Goal: Communication & Community: Answer question/provide support

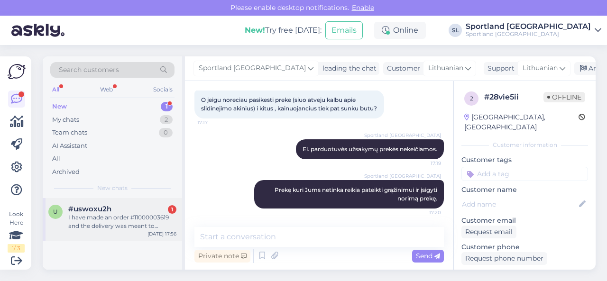
click at [139, 222] on div "I have made an order #11000003619 and the delivery was meant to happen [DATE] b…" at bounding box center [122, 221] width 108 height 17
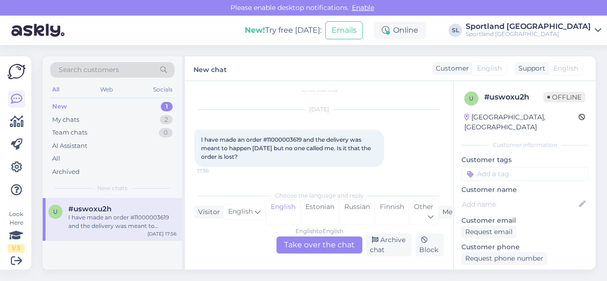
scroll to position [10, 0]
click at [419, 212] on div "Other" at bounding box center [423, 212] width 29 height 24
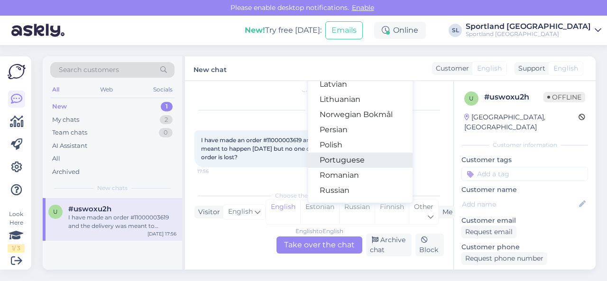
scroll to position [285, 0]
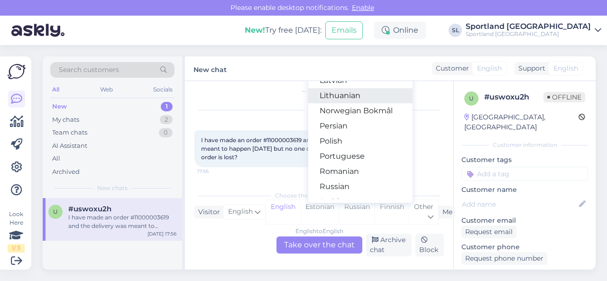
click at [344, 99] on link "Lithuanian" at bounding box center [360, 95] width 104 height 15
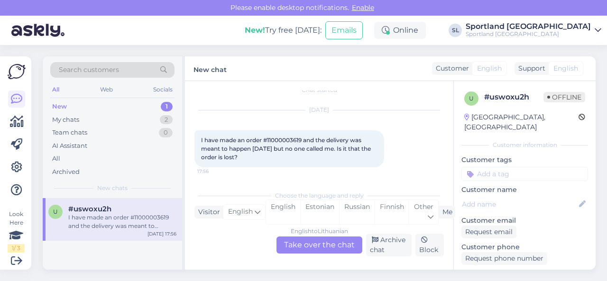
click at [318, 243] on div "English to Lithuanian Take over the chat" at bounding box center [320, 245] width 86 height 17
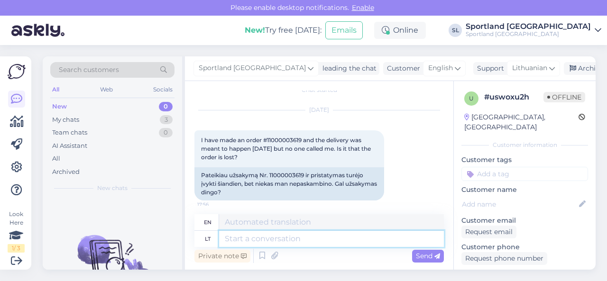
click at [292, 238] on textarea at bounding box center [331, 239] width 225 height 16
type textarea "Sveiki,"
type textarea "Hello,"
type textarea "Sveiki, dėkojame"
type textarea "Hello, thank you."
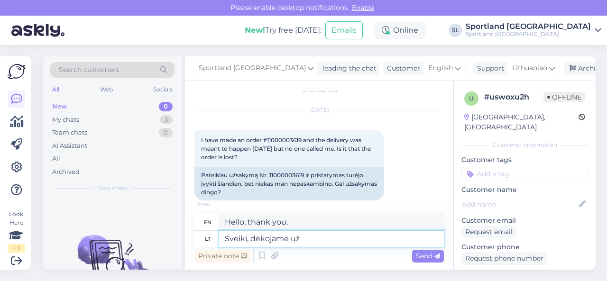
type textarea "Sveiki, dėkojame už J"
type textarea "Hello, thank you for"
type textarea "Sveiki, dėkojame už Jūsų u"
type textarea "Hello, thank you for your"
type textarea "Sveiki, dėkojame už Jūsų užklausą."
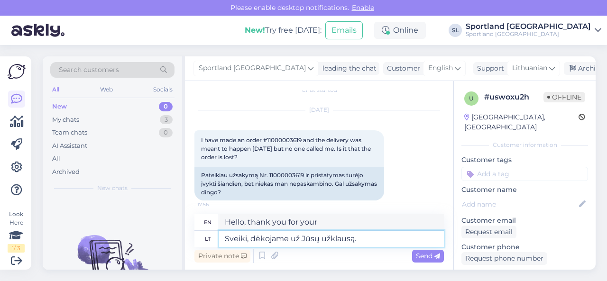
type textarea "Hello, thank you for your inquiry."
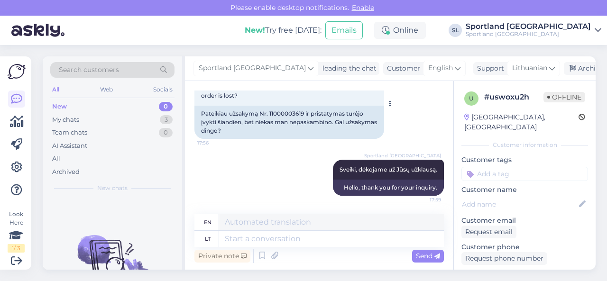
click at [286, 111] on div "Pateikiau užsakymą Nr. 11000003619 ir pristatymas turėjo įvykti šiandien, bet n…" at bounding box center [289, 122] width 190 height 33
copy div "11000003619"
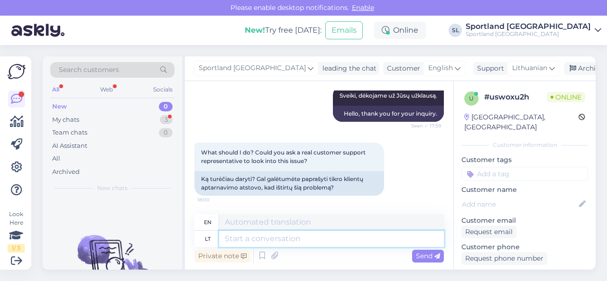
click at [256, 241] on textarea at bounding box center [331, 239] width 225 height 16
type textarea "prekė"
type textarea "item"
paste textarea "NIKE SPORTSWEAR TECH FLEECE WOMEN'S MID-RISE JOGGERS SKU: 67028005310 Размер од…"
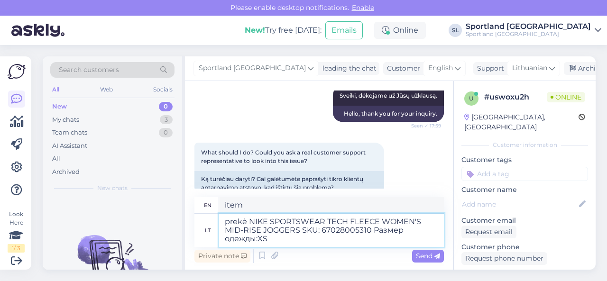
type textarea "prekė NIKE SPORTSWEAR TECH FLEECE WOMEN'S MID-RISE JOGGERS SKU: 67028005310 Раз…"
type textarea "item NIKE SPORTSWEAR TECH FLEECE WOMEN'S MID-RISE JOGGERS SKU: 67028005310 Разм…"
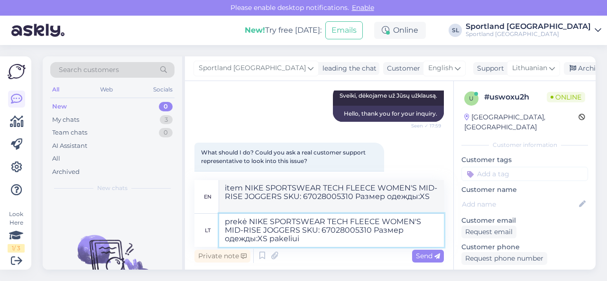
type textarea "prekė NIKE SPORTSWEAR TECH FLEECE WOMEN'S MID-RISE JOGGERS SKU: 67028005310 Раз…"
type textarea "item NIKE SPORTSWEAR TECH FLEECE WOMEN'S MID-RISE JOGGERS SKU: 67028005310 Clot…"
type textarea "prekė NIKE SPORTSWEAR TECH FLEECE WOMEN'S MID-RISE JOGGERS SKU: 67028005310 Раз…"
type textarea "item NIKE SPORTSWEAR TECH FLEECE WOMEN'S MID-RISE JOGGERS SKU: 67028005310 Clot…"
type textarea "prekė NIKE SPORTSWEAR TECH FLEECE WOMEN'S MID-RISE JOGGERS SKU: 67028005310 Раз…"
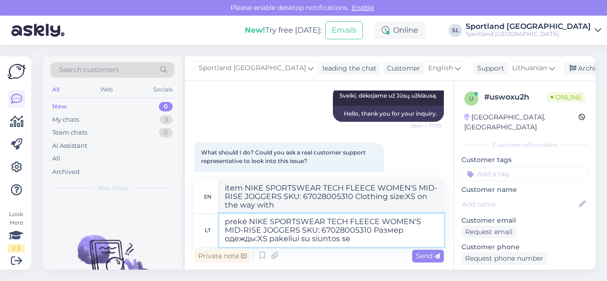
type textarea "item NIKE SPORTSWEAR TECH FLEECE WOMEN'S MID-RISE JOGGERS SKU: 67028005310 Clot…"
type textarea "prekė NIKE SPORTSWEAR TECH FLEECE WOMEN'S MID-RISE JOGGERS SKU: 67028005310 Раз…"
type textarea "item NIKE SPORTSWEAR TECH FLEECE WOMEN'S MID-RISE JOGGERS SKU: 67028005310 Clot…"
type textarea "prekė NIKE SPORTSWEAR TECH FLEECE WOMEN'S MID-RISE JOGGERS SKU: 67028005310 Раз…"
type textarea "item NIKE SPORTSWEAR TECH FLEECE WOMEN'S MID-RISE JOGGERS SKU: 67028005310 Clot…"
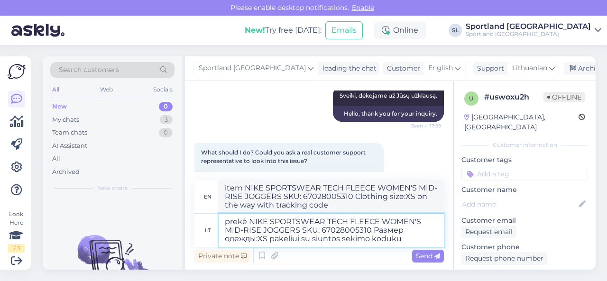
paste textarea "CC832099215EE"
type textarea "prekė NIKE SPORTSWEAR TECH FLEECE WOMEN'S MID-RISE JOGGERS SKU: 67028005310 Раз…"
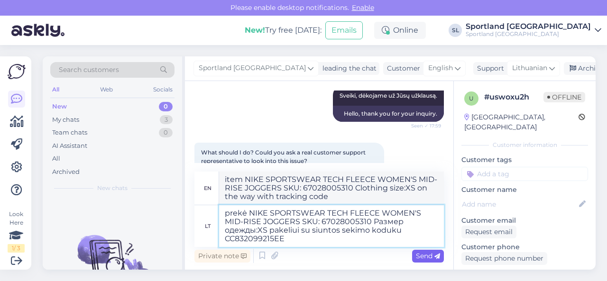
type textarea "item NIKE SPORTSWEAR TECH FLEECE WOMEN'S MID-RISE JOGGERS SKU: 67028005310 Clot…"
type textarea "prekė NIKE SPORTSWEAR TECH FLEECE WOMEN'S MID-RISE JOGGERS SKU: 67028005310 Раз…"
click at [423, 256] on span "Send" at bounding box center [428, 256] width 24 height 9
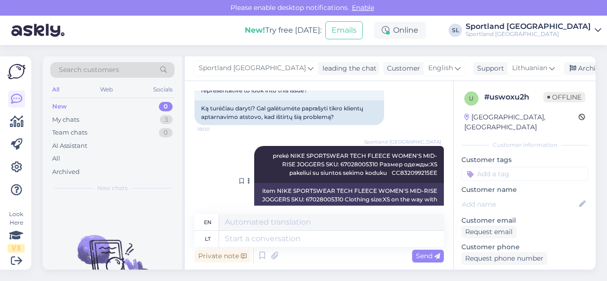
scroll to position [237, 0]
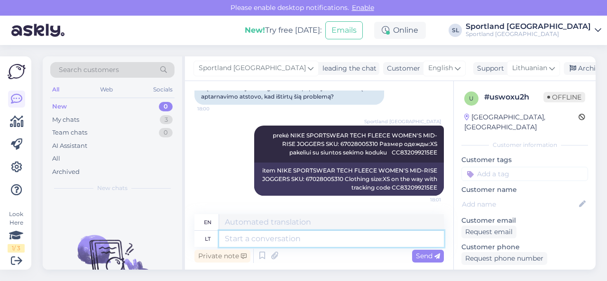
click at [234, 241] on textarea at bounding box center [331, 239] width 225 height 16
type textarea "č"
type textarea "th"
type textarea "2"
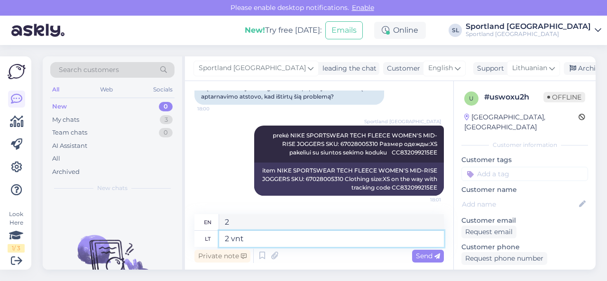
type textarea "2 vnt"
type textarea "2 pcs"
paste textarea "NIKE CUSHIONED 3 PAIRS SKU: 41332701390 Размер аксессуаров:38-42"
type textarea "2 vnt NIKE CUSHIONED 3 PAIRS SKU: 41332701390 Размер аксессуаров:38-42"
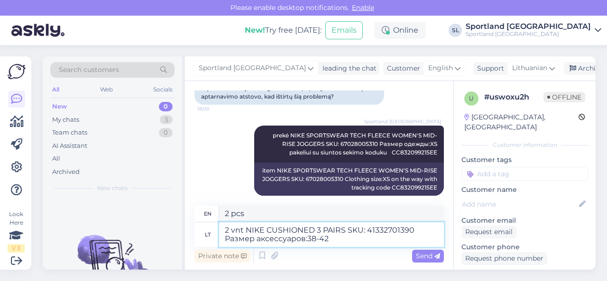
type textarea "2 pcs NIKE CUSHIONED 3 PAIRS SKU: 41332701390 Accessory size: 38-42"
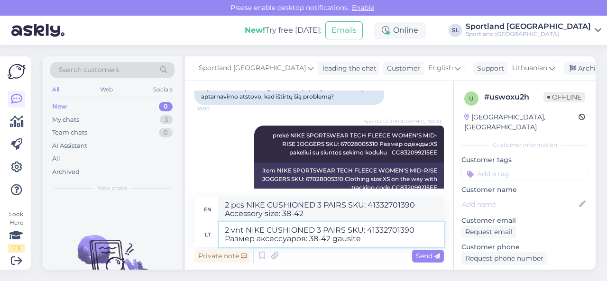
type textarea "2 vnt NIKE CUSHIONED 3 PAIRS SKU: 41332701390 Размер аксессуаров: 38-42 gausite…"
type textarea "2 pcs NIKE CUSHIONED 3 PAIRS SKU: 41332701390 Accessory size: 38-42 You will re…"
type textarea "2 vnt NIKE CUSHIONED 3 PAIRS SKU: 41332701390 Размер аксессуаров: 38-42 gausite…"
type textarea "2 pcs NIKE CUSHIONED 3 PAIRS SKU: 41332701390 Accessory size: 38-42 You will re…"
type textarea "2 vnt NIKE CUSHIONED 3 PAIRS SKU: 41332701390 Размер аксессуаров: 38-42 gausite…"
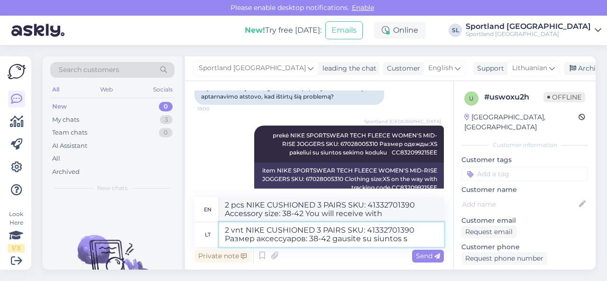
type textarea "2 pcs NIKE CUSHIONED 3 PAIRS SKU: 41332701390 Accessory size: 38-42 you will re…"
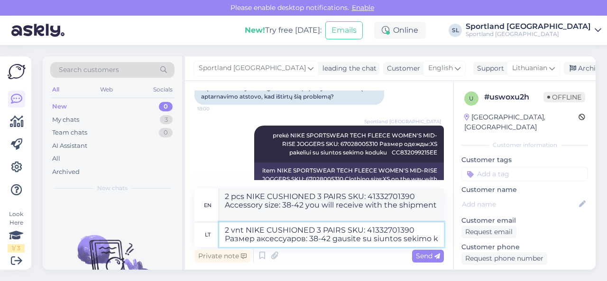
type textarea "2 vnt NIKE CUSHIONED 3 PAIRS SKU: 41332701390 Размер аксессуаров: 38-42 gausite…"
type textarea "2 pcs NIKE CUSHIONED 3 PAIRS SKU: 41332701390 Accessory size: 38-42 you will re…"
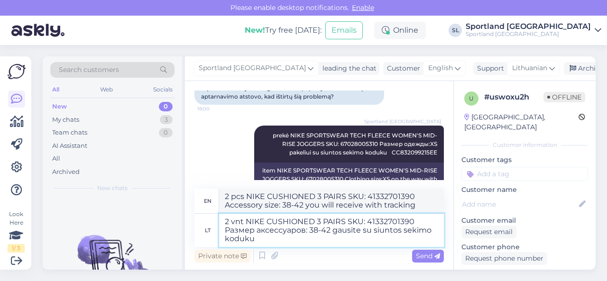
type textarea "2 vnt NIKE CUSHIONED 3 PAIRS SKU: 41332701390 Размер аксессуаров: 38-42 gausite…"
type textarea "2 pcs NIKE CUSHIONED 3 PAIRS SKU: 41332701390 Accessory size: 38-42 you will re…"
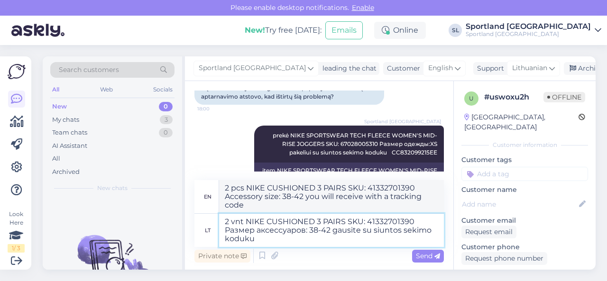
click at [287, 240] on textarea "2 vnt NIKE CUSHIONED 3 PAIRS SKU: 41332701390 Размер аксессуаров: 38-42 gausite…" at bounding box center [331, 230] width 225 height 33
paste textarea "CC832754154EE"
type textarea "2 vnt NIKE CUSHIONED 3 PAIRS SKU: 41332701390 Размер аксессуаров: 38-42 gausite…"
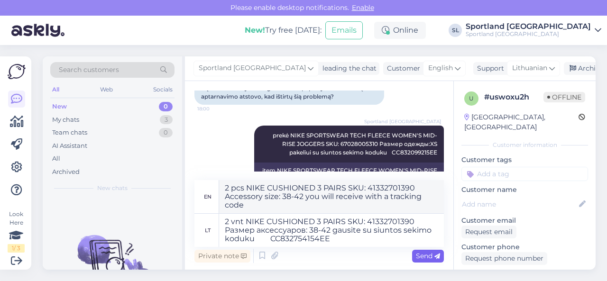
type textarea "2 pcs NIKE CUSHIONED 3 PAIRS SKU: 41332701390 Accessory size: 38-42 you will re…"
click at [422, 258] on span "Send" at bounding box center [428, 256] width 24 height 9
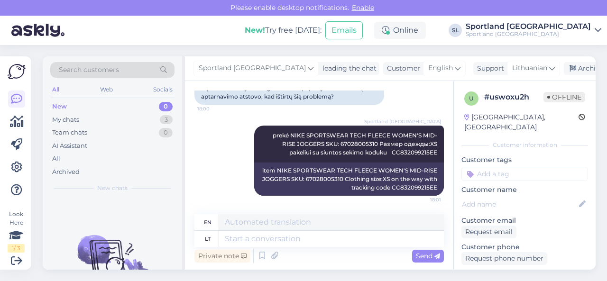
scroll to position [328, 0]
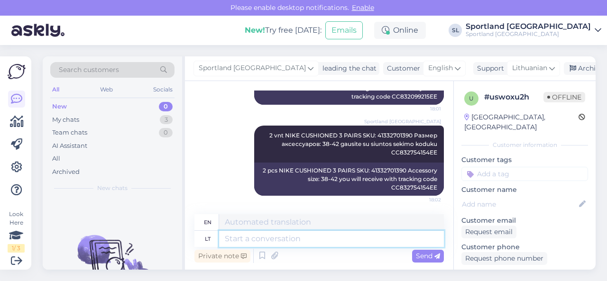
click at [244, 235] on textarea at bounding box center [331, 239] width 225 height 16
type textarea "prekė"
type textarea "item"
paste textarea "NIKE SPORTSWEAR TECH FLEECE WINDRUNNER WOMEN'S FULL-ZIP HOODIE SKU: 66013005310…"
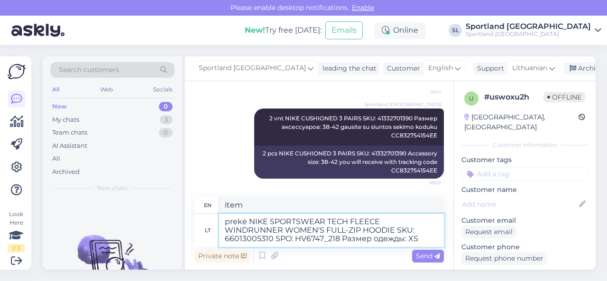
type textarea "prekė NIKE SPORTSWEAR TECH FLEECE WINDRUNNER WOMEN'S FULL-ZIP HOODIE SKU: 66013…"
type textarea "item NIKE SPORTSWEAR TECH FLEECE WINDRUNNER WOMEN'S FULL-ZIP HOODIE SKU: 660130…"
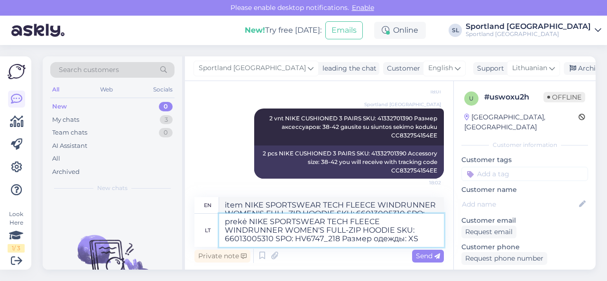
scroll to position [362, 0]
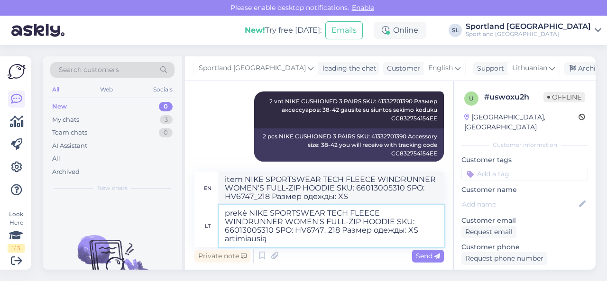
type textarea "prekė NIKE SPORTSWEAR TECH FLEECE WINDRUNNER WOMEN'S FULL-ZIP HOODIE SKU: 66013…"
type textarea "item NIKE SPORTSWEAR TECH FLEECE WINDRUNNER WOMEN'S FULL-ZIP HOODIE SKU: 660130…"
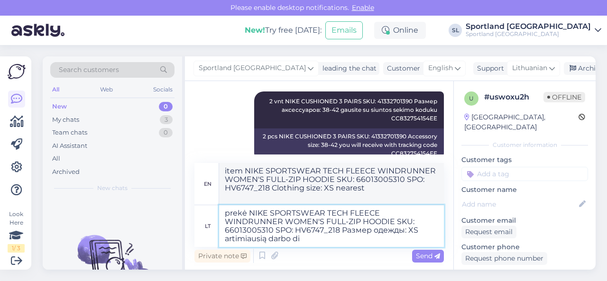
type textarea "prekė NIKE SPORTSWEAR TECH FLEECE WINDRUNNER WOMEN'S FULL-ZIP HOODIE SKU: 66013…"
type textarea "item NIKE SPORTSWEAR TECH FLEECE WINDRUNNER WOMEN'S FULL-ZIP HOODIE SKU: 660130…"
type textarea "prekė NIKE SPORTSWEAR TECH FLEECE WINDRUNNER WOMEN'S FULL-ZIP HOODIE SKU: 66013…"
type textarea "item NIKE SPORTSWEAR TECH FLEECE WINDRUNNER WOMEN'S FULL-ZIP HOODIE SKU: 660130…"
type textarea "prekė NIKE SPORTSWEAR TECH FLEECE WINDRUNNER WOMEN'S FULL-ZIP HOODIE SKU: 66013…"
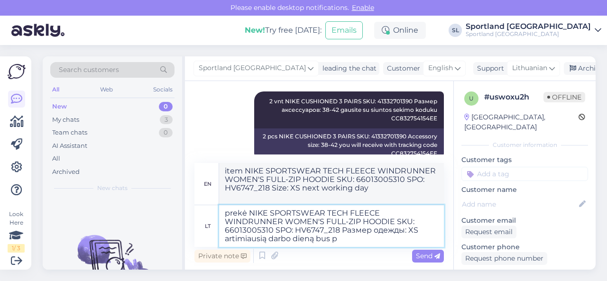
type textarea "item NIKE SPORTSWEAR TECH FLEECE WINDRUNNER WOMEN'S FULL-ZIP HOODIE SKU: 660130…"
type textarea "prekė NIKE SPORTSWEAR TECH FLEECE WINDRUNNER WOMEN'S FULL-ZIP HOODIE SKU: 66013…"
type textarea "Item NIKE SPORTSWEAR TECH FLEECE WINDRUNNER WOMEN'S FULL-ZIP HOODIE SKU: 660130…"
type textarea "prekė NIKE SPORTSWEAR TECH FLEECE WINDRUNNER WOMEN'S FULL-ZIP HOODIE SKU: 66013…"
type textarea "The item NIKE SPORTSWEAR TECH FLEECE WINDRUNNER WOMEN'S FULL-ZIP HOODIE SKU: 66…"
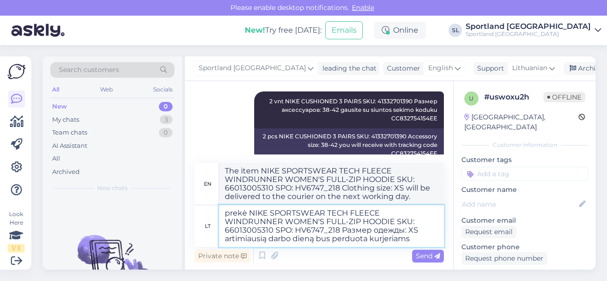
type textarea "prekė NIKE SPORTSWEAR TECH FLEECE WINDRUNNER WOMEN'S FULL-ZIP HOODIE SKU: 66013…"
type textarea "The item NIKE SPORTSWEAR TECH FLEECE WINDRUNNER WOMEN'S FULL-ZIP HOODIE SKU: 66…"
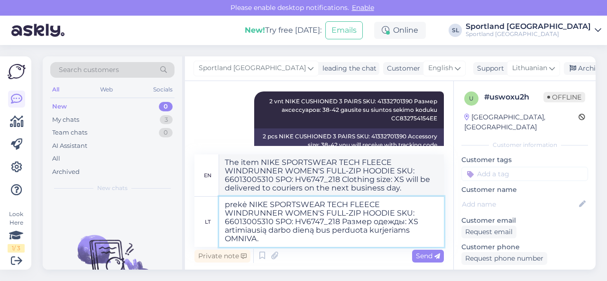
type textarea "prekė NIKE SPORTSWEAR TECH FLEECE WINDRUNNER WOMEN'S FULL-ZIP HOODIE SKU: 66013…"
type textarea "The item NIKE SPORTSWEAR TECH FLEECE WINDRUNNER WOMEN'S FULL-ZIP HOODIE SKU: 66…"
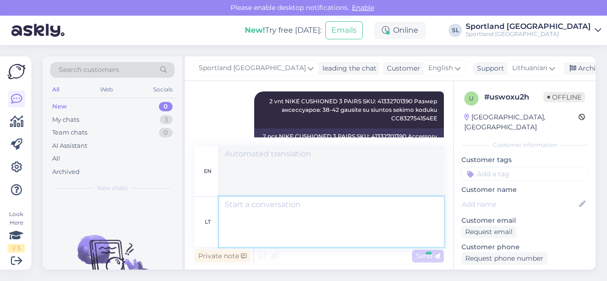
scroll to position [436, 0]
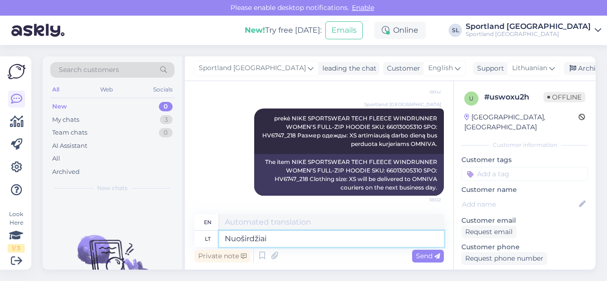
type textarea "Nuoširdžiai a"
type textarea "Sincerely"
type textarea "Nuoširdžiai atsiprašome,"
type textarea "We sincerely apologize."
type textarea "Nuoširdžiai atsiprašome, j"
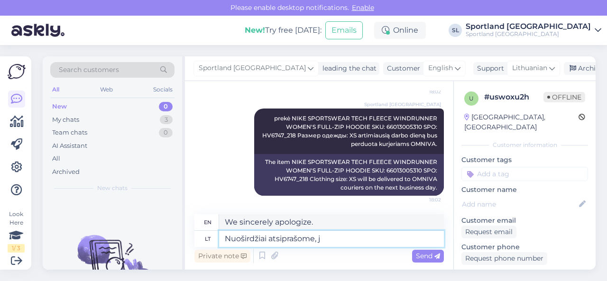
type textarea "We sincerely apologize,"
type textarea "Nuoširdžiai atsiprašome, jog"
type textarea "We sincerely apologize for"
type textarea "Nuoširdžiai atsiprašome, jog Jūsų u"
type textarea "We sincerely apologize that your"
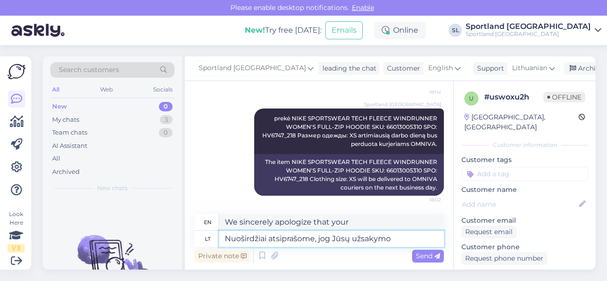
type textarea "Nuoširdžiai atsiprašome, jog Jūsų užsakymo p"
type textarea "We sincerely apologize that your order"
type textarea "Nuoširdžiai atsiprašome, jog Jūsų užsakymo pristatymo"
type textarea "We sincerely apologize for the delay in delivery of your order."
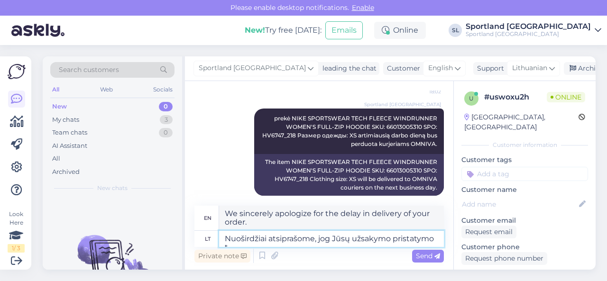
scroll to position [453, 0]
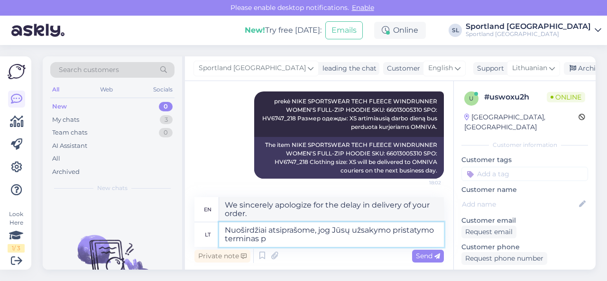
type textarea "Nuoširdžiai atsiprašome, jog Jūsų užsakymo pristatymo terminas pr"
type textarea "We sincerely apologize that the delivery time of your order"
type textarea "Nuoširdžiai atsiprašome, jog Jūsų užsakymo pristatymo terminas prailgo."
type textarea "We sincerely apologize that the delivery time for your order has been extended."
type textarea "Nuoširdžiai atsiprašome, jog Jūsų užsakymo pristatymo terminas prailgo. Šiuo me"
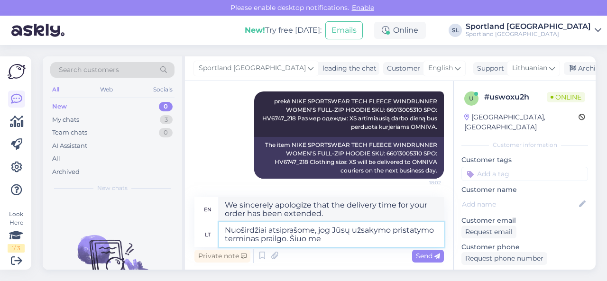
type textarea "We sincerely apologize that the delivery time of your order has been extended."
type textarea "Nuoširdžiai atsiprašome, jog Jūsų užsakymo pristatymo terminas prailgo. Šiuo me…"
type textarea "We sincerely apologize for the delay in delivery of your order. Currently"
type textarea "Nuoširdžiai atsiprašome, jog Jūsų užsakymo pristatymo terminas prailgo. Šiuo me…"
type textarea "We sincerely apologize for the delay in delivery of your order. It is currently"
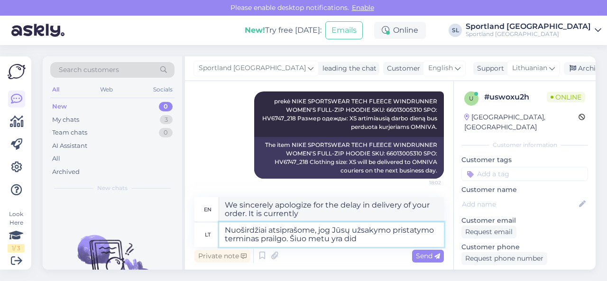
type textarea "Nuoširdžiai atsiprašome, jog Jūsų užsakymo pristatymo terminas prailgo. Šiuo me…"
type textarea "We sincerely apologize for the delay in delivery of your order. There is curren…"
type textarea "Nuoširdžiai atsiprašome, jog Jūsų užsakymo pristatymo terminas prailgo. Šiuo me…"
type textarea "We sincerely apologize for the delay in delivery of your order. There is curren…"
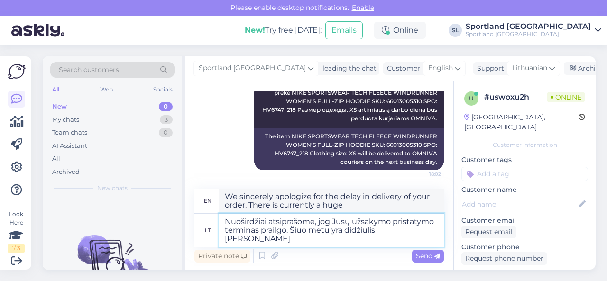
type textarea "Nuoširdžiai atsiprašome, jog Jūsų užsakymo pristatymo terminas prailgo. Šiuo me…"
type textarea "We sincerely apologize for the delay in delivery of your order. There is curren…"
type textarea "Nuoširdžiai atsiprašome, jog Jūsų užsakymo pristatymo terminas prailgo. Šiuo me…"
type textarea "We sincerely apologize for the delay in delivery of your order. We are currentl…"
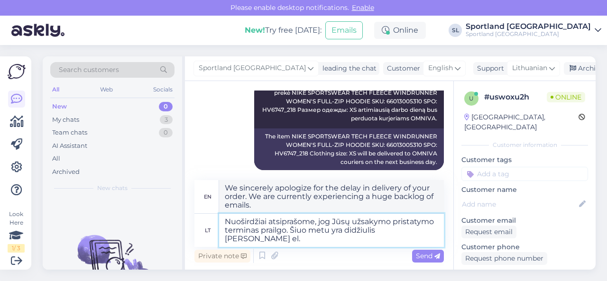
scroll to position [471, 0]
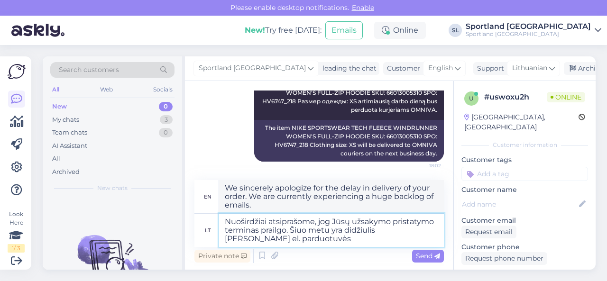
type textarea "Nuoširdžiai atsiprašome, jog Jūsų užsakymo pristatymo terminas prailgo. Šiuo me…"
type textarea "We sincerely apologize for the delay in delivery of your order. There is curren…"
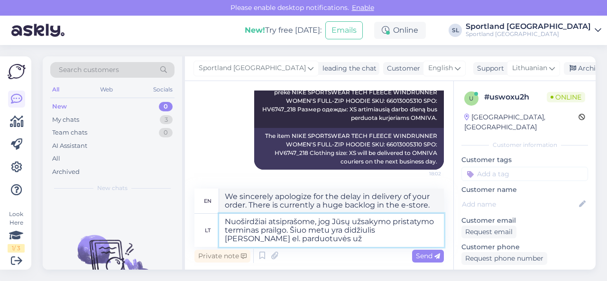
scroll to position [462, 0]
type textarea "Nuoširdžiai atsiprašome, jog Jūsų užsakymo pristatymo terminas prailgo. Šiuo me…"
type textarea "We sincerely apologize for the delay in delivery of your order. We are currentl…"
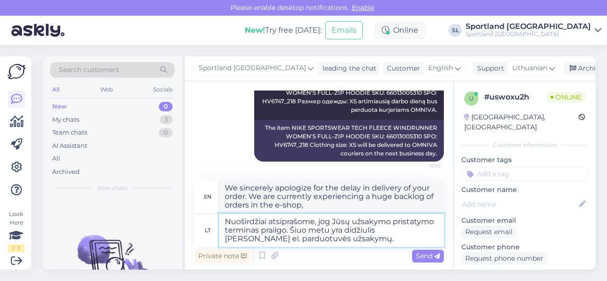
type textarea "Nuoširdžiai atsiprašome, jog Jūsų užsakymo pristatymo terminas prailgo. Šiuo me…"
type textarea "We sincerely apologize for the delay in delivering your order. We are currently…"
type textarea "Nuoširdžiai atsiprašome, jog Jūsų užsakymo pristatymo terminas prailgo. Šiuo me…"
type textarea "We sincerely apologize for the delay in delivery of your order. We are currentl…"
type textarea "Nuoširdžiai atsiprašome, jog Jūsų užsakymo pristatymo terminas prailgo. Šiuo me…"
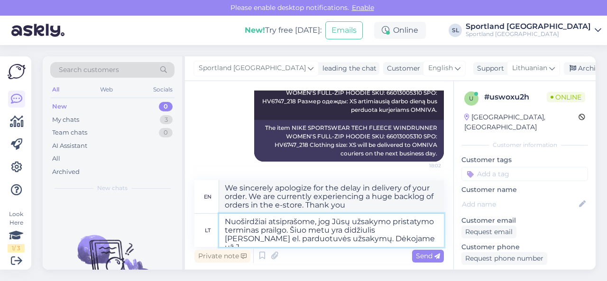
type textarea "We sincerely apologize that the delivery time of your order has been extended. …"
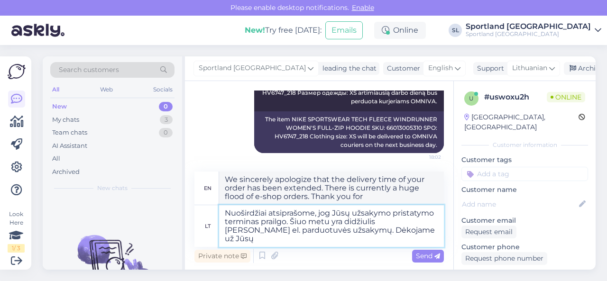
type textarea "Nuoširdžiai atsiprašome, jog Jūsų užsakymo pristatymo terminas prailgo. Šiuo me…"
type textarea "We sincerely apologize that the delivery time of your order has been extended. …"
type textarea "Nuoširdžiai atsiprašome, jog Jūsų užsakymo pristatymo terminas prailgo. Šiuo me…"
type textarea "We sincerely apologize for the delay in delivering your order. We are currently…"
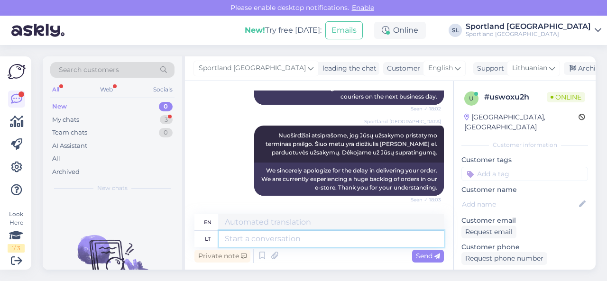
scroll to position [584, 0]
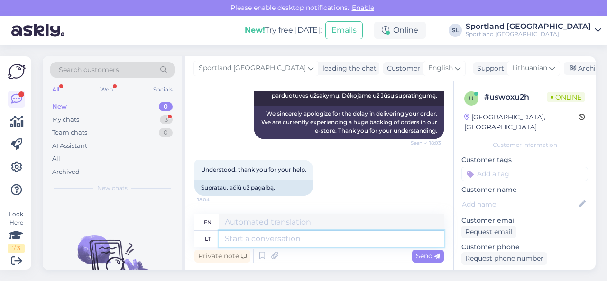
click at [286, 242] on textarea at bounding box center [331, 239] width 225 height 16
type textarea "Dėkojame"
type textarea "Thank you"
type textarea "Dėkojame Jums, j"
type textarea "Thank you,"
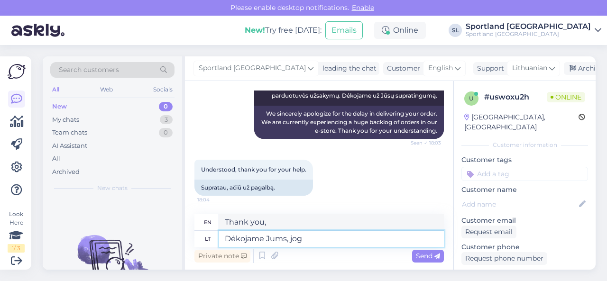
type textarea "Dėkojame Jums, jog r"
type textarea "Thank you for"
type textarea "Dėkojame Jums, jog renkatės"
type textarea "Thank you for choosing us."
type textarea "Dėkojame Jums, jog renkatės SPORTLAND."
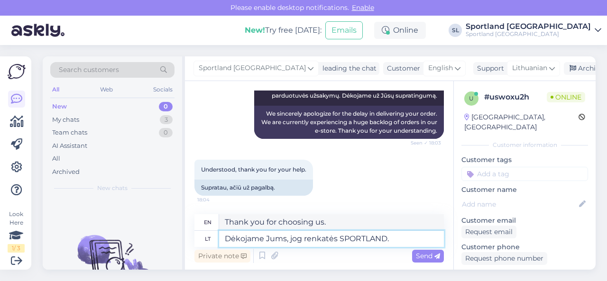
type textarea "Thank you for choosing SPORTLAND."
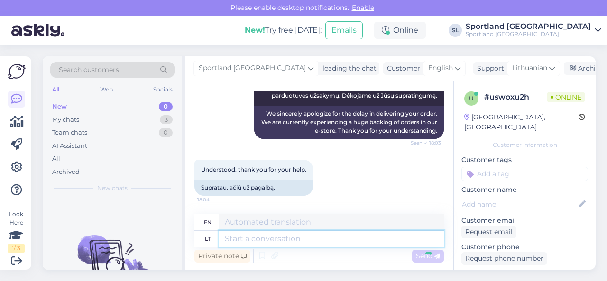
scroll to position [641, 0]
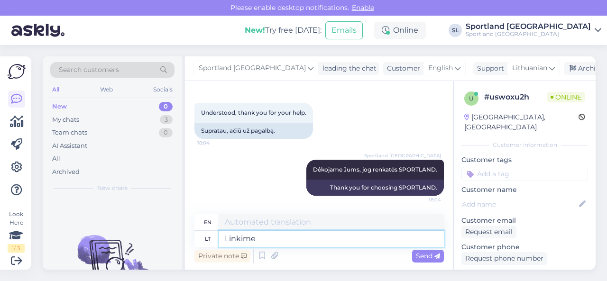
type textarea "Linkime"
type textarea "We wish"
type textarea "Linkime gražaus v"
type textarea "We wish you a beautiful"
type textarea "Linkime [PERSON_NAME]."
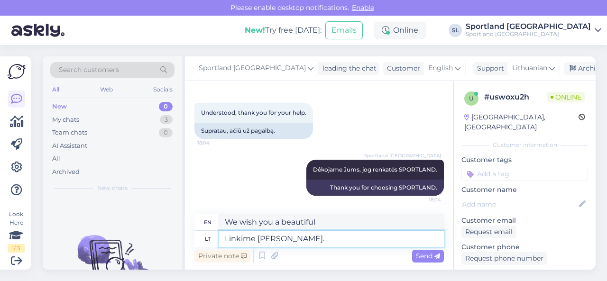
type textarea "We wish you a nice evening."
type textarea "Linkime [PERSON_NAME]."
click at [423, 256] on span "Send" at bounding box center [428, 256] width 24 height 9
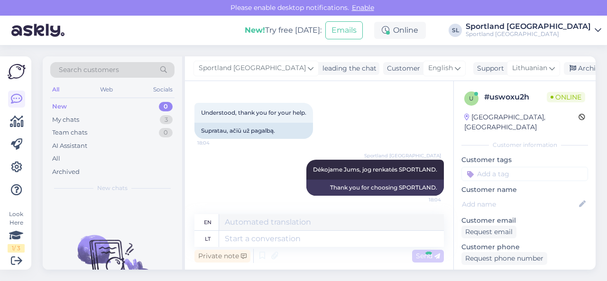
scroll to position [698, 0]
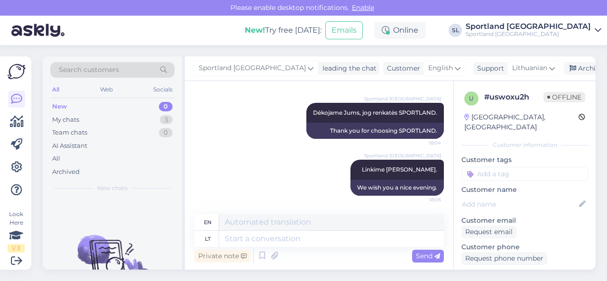
click at [555, 75] on div "Sportland Lithuania leading the chat Customer English Support Lithuanian li Eng…" at bounding box center [390, 68] width 411 height 25
click at [564, 69] on div "Archive chat" at bounding box center [594, 68] width 60 height 13
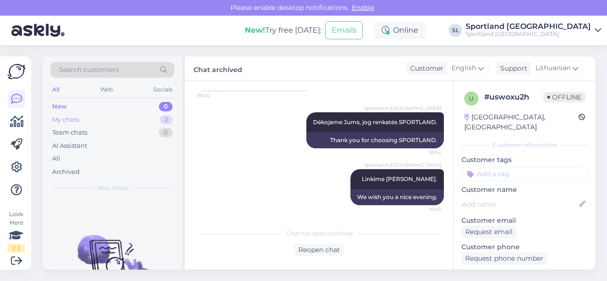
click at [126, 119] on div "My chats 2" at bounding box center [112, 119] width 124 height 13
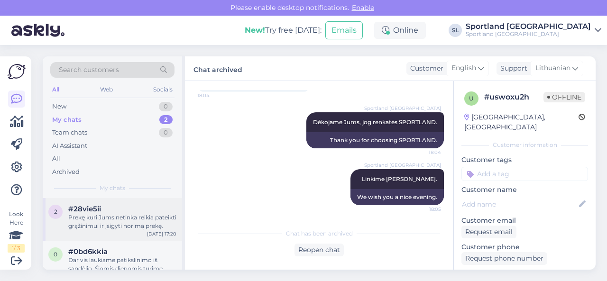
click at [118, 225] on div "Prekę kuri Jums netinka reikia pateikti grąžinimui ir įsigyti norimą prekę." at bounding box center [122, 221] width 108 height 17
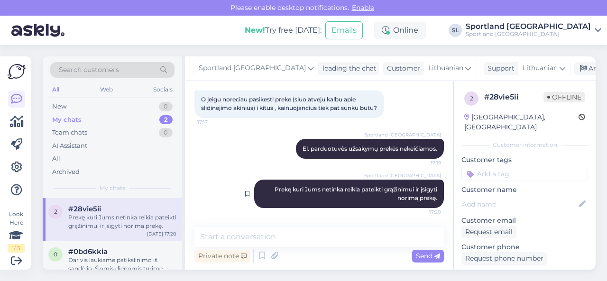
scroll to position [313, 0]
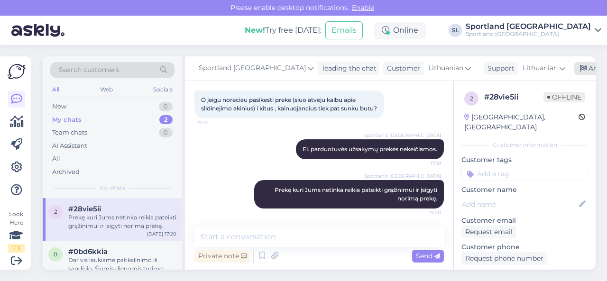
click at [574, 70] on div "Archive chat" at bounding box center [604, 68] width 60 height 13
